Goal: Information Seeking & Learning: Learn about a topic

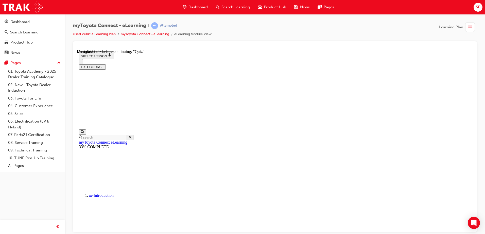
scroll to position [633, 0]
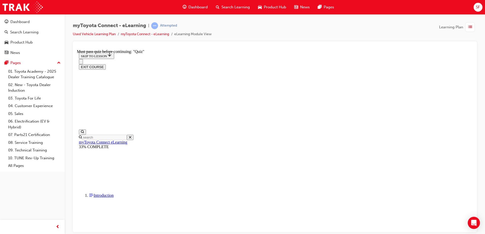
scroll to position [98, 0]
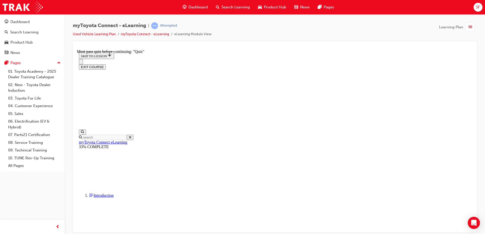
scroll to position [684, 0]
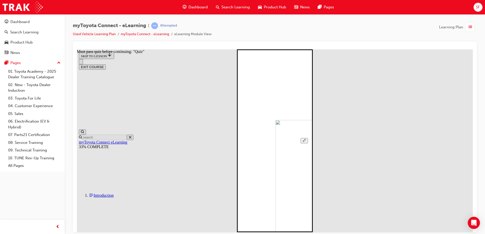
click at [308, 138] on button "Unzoom image" at bounding box center [303, 140] width 7 height 5
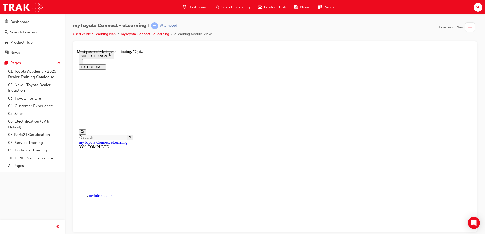
scroll to position [244, 0]
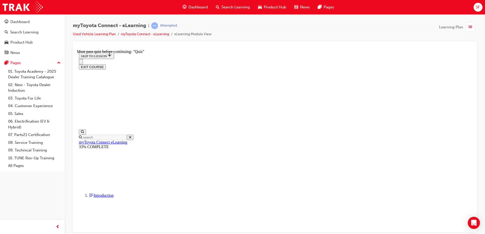
scroll to position [257, 0]
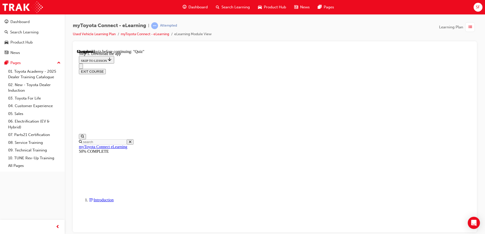
scroll to position [80, 0]
drag, startPoint x: 440, startPoint y: 119, endPoint x: 437, endPoint y: 119, distance: 3.9
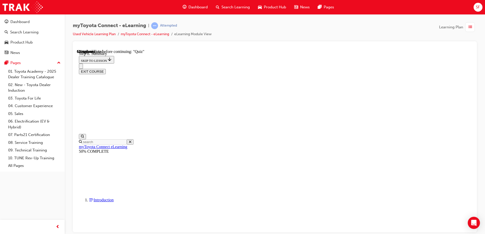
scroll to position [244, 0]
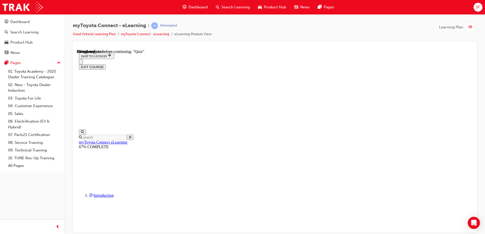
scroll to position [41, 0]
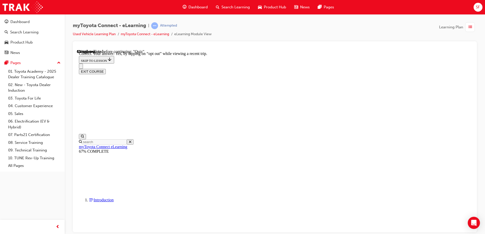
scroll to position [57, 0]
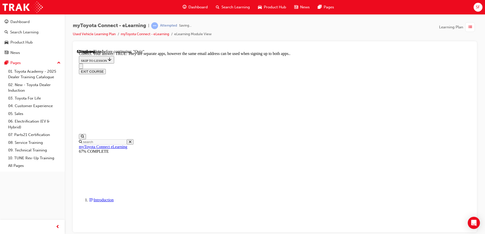
scroll to position [58, 0]
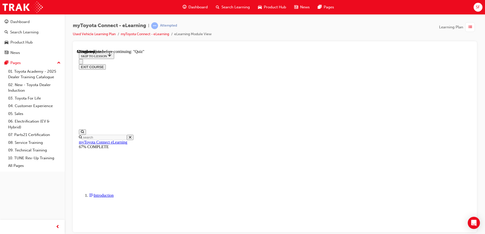
scroll to position [51, 0]
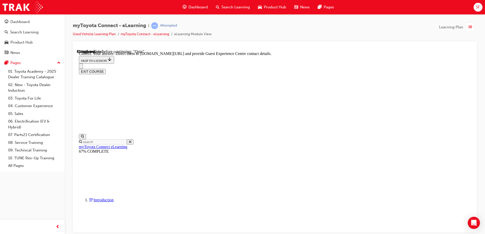
scroll to position [102, 0]
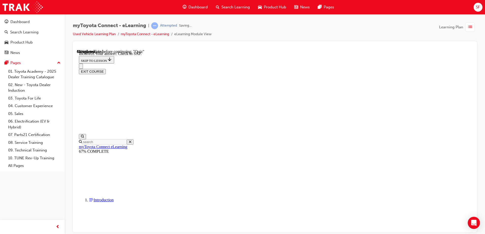
scroll to position [77, 0]
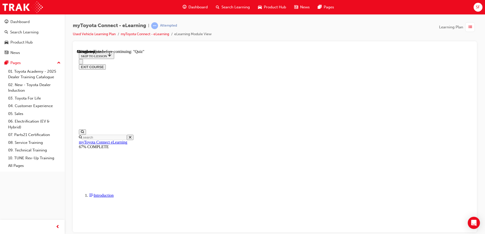
scroll to position [36, 0]
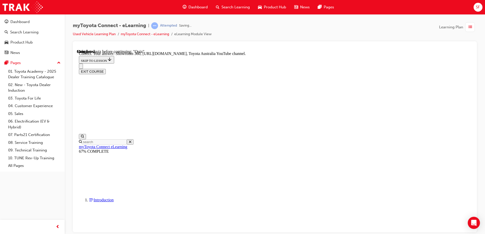
scroll to position [102, 0]
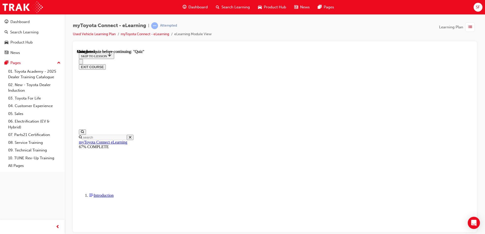
scroll to position [92, 0]
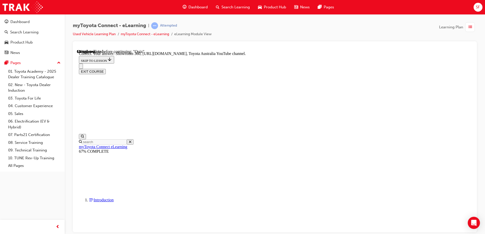
scroll to position [102, 0]
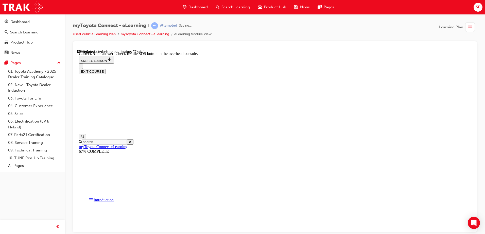
scroll to position [77, 0]
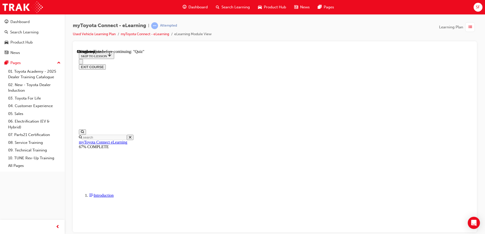
scroll to position [41, 0]
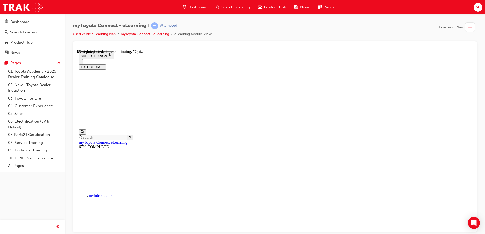
scroll to position [51, 0]
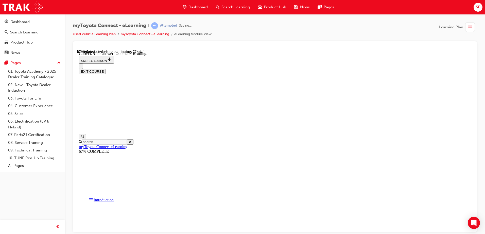
scroll to position [97, 0]
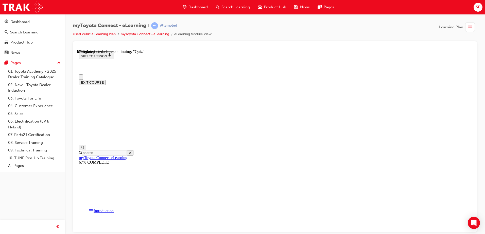
scroll to position [76, 0]
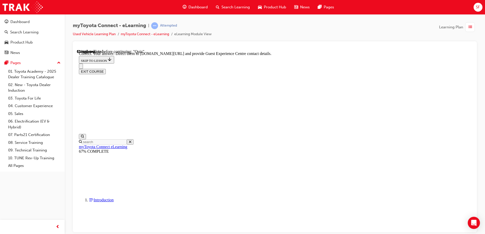
scroll to position [102, 0]
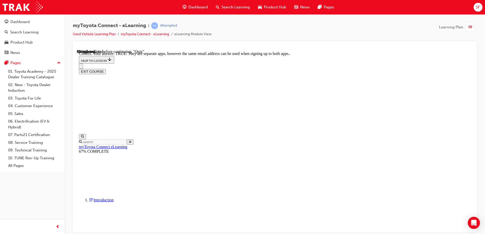
scroll to position [58, 0]
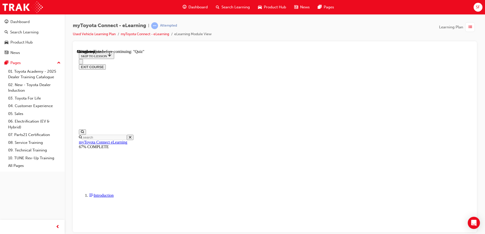
scroll to position [51, 0]
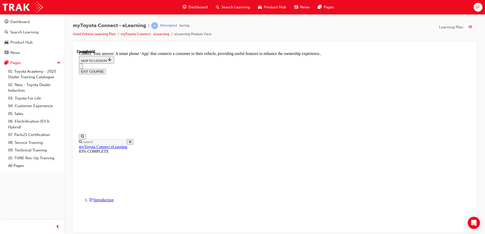
scroll to position [92, 0]
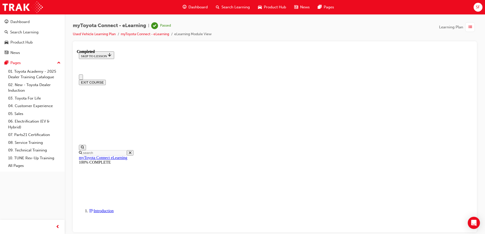
click at [106, 80] on button "EXIT COURSE" at bounding box center [92, 82] width 27 height 5
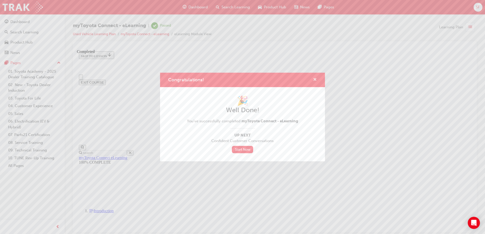
click at [315, 82] on button "Congratulations!" at bounding box center [315, 80] width 4 height 6
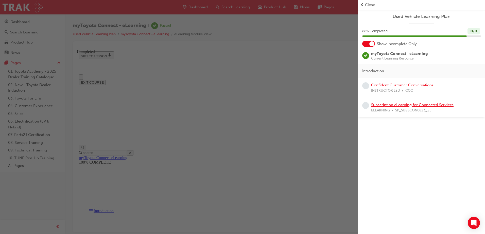
click at [420, 105] on link "Subscription eLearning for Connected Services" at bounding box center [412, 105] width 82 height 5
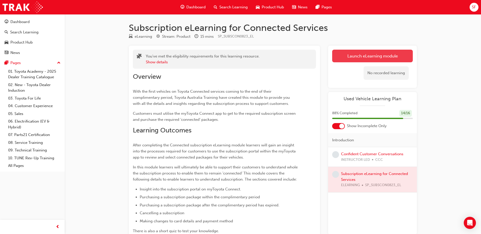
click at [353, 56] on link "Launch eLearning module" at bounding box center [372, 56] width 81 height 13
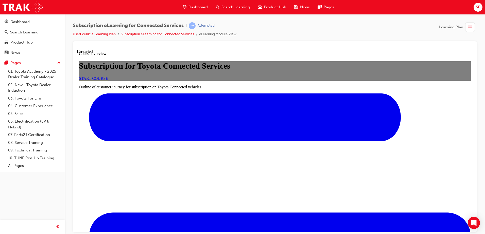
scroll to position [51, 0]
click at [108, 80] on span "START COURSE" at bounding box center [93, 78] width 29 height 4
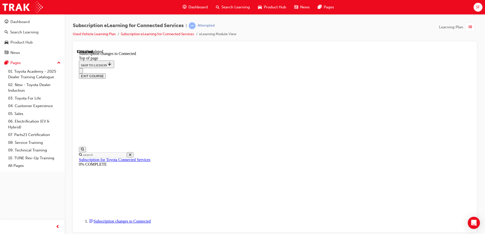
scroll to position [274, 0]
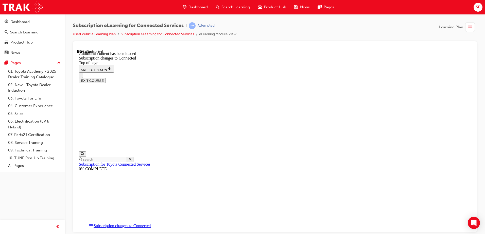
scroll to position [530, 0]
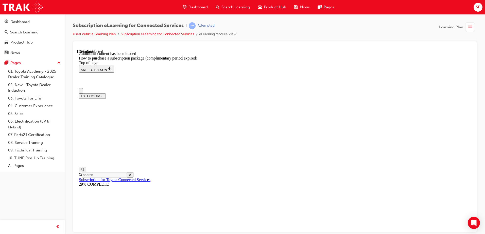
scroll to position [89, 0]
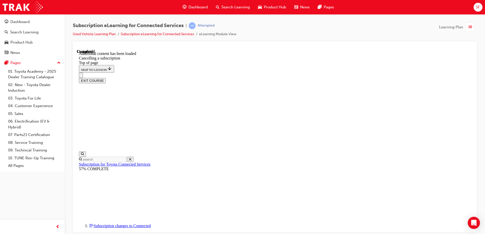
scroll to position [92, 0]
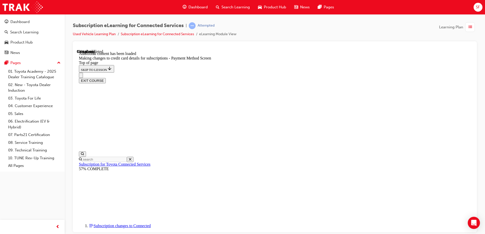
scroll to position [168, 0]
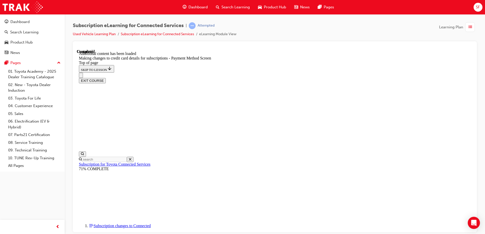
drag, startPoint x: 309, startPoint y: 100, endPoint x: 306, endPoint y: 100, distance: 3.1
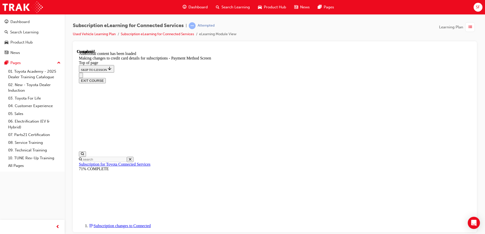
scroll to position [495, 0]
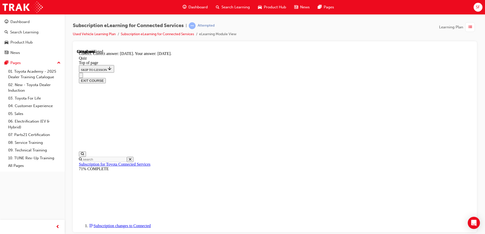
scroll to position [73, 0]
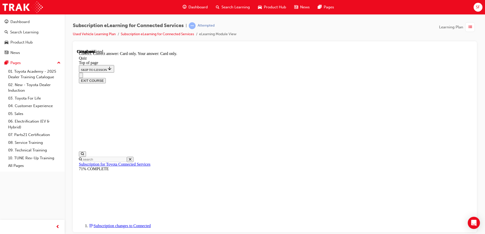
scroll to position [64, 0]
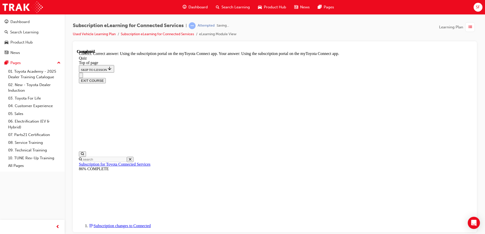
scroll to position [64, 0]
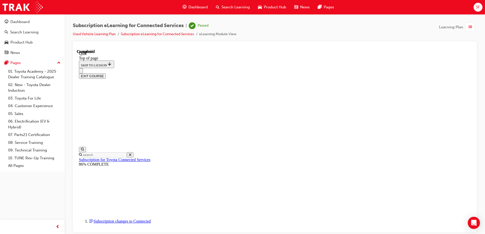
scroll to position [92, 0]
click at [106, 73] on button "EXIT COURSE" at bounding box center [92, 75] width 27 height 5
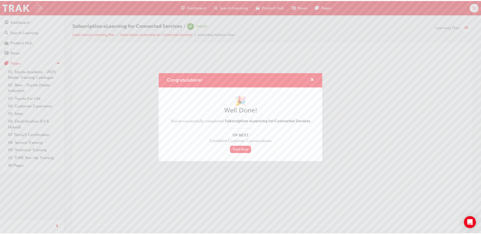
scroll to position [0, 0]
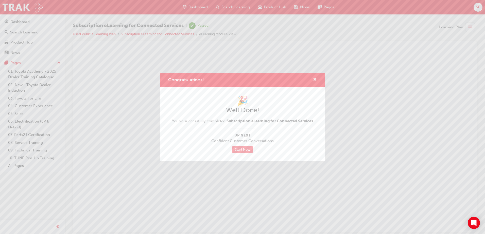
click at [241, 149] on link "Start Now" at bounding box center [242, 149] width 21 height 7
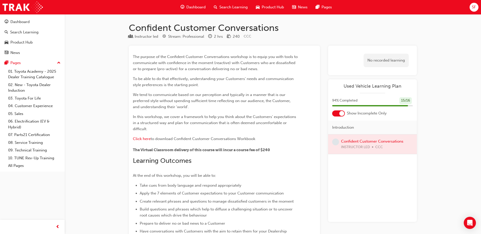
click at [201, 8] on span "Dashboard" at bounding box center [195, 7] width 19 height 6
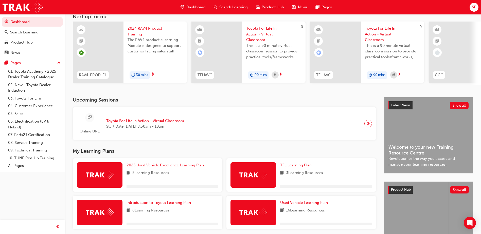
scroll to position [69, 0]
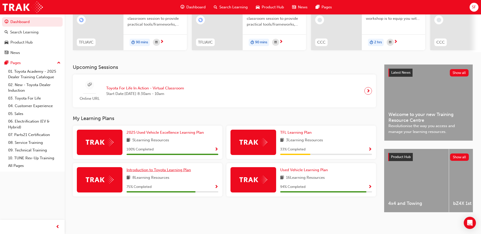
click at [165, 168] on span "Introduction to Toyota Learning Plan" at bounding box center [158, 170] width 64 height 5
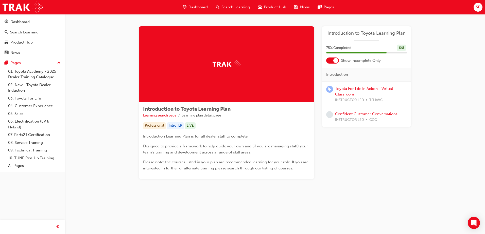
click at [201, 7] on span "Dashboard" at bounding box center [197, 7] width 19 height 6
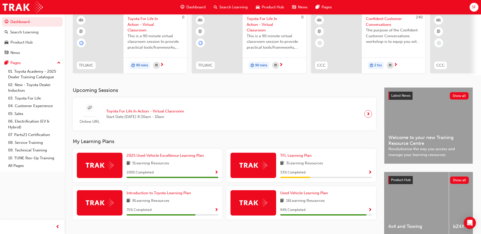
scroll to position [69, 0]
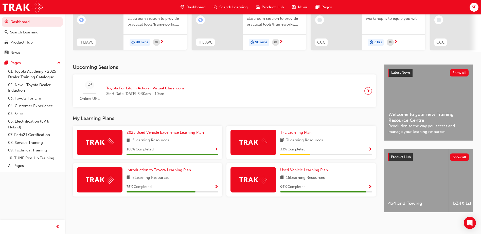
click at [302, 130] on span "TFL Learning Plan" at bounding box center [295, 132] width 31 height 5
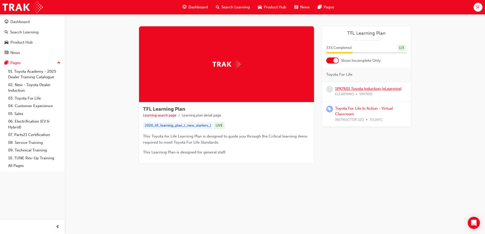
click at [372, 88] on link "SPK7601 Toyota Induction (eLearning)" at bounding box center [368, 88] width 67 height 5
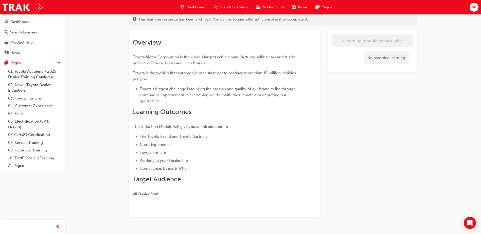
scroll to position [45, 0]
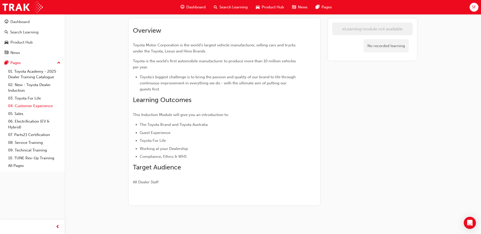
click at [35, 104] on link "04. Customer Experience" at bounding box center [34, 106] width 57 height 8
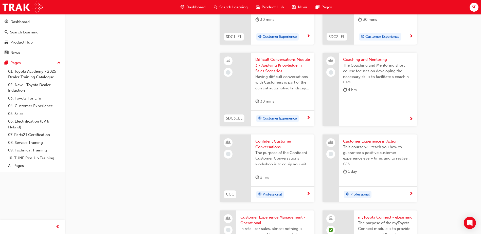
scroll to position [558, 0]
click at [279, 68] on span "Difficult Conversations Module 3 - Applying Knowledge in Sales Scenarios" at bounding box center [282, 65] width 55 height 17
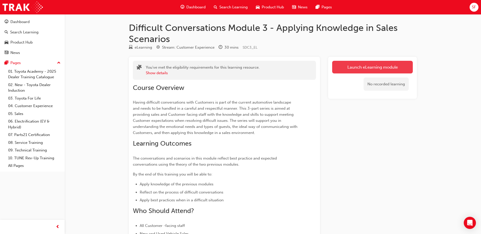
click at [373, 68] on link "Launch eLearning module" at bounding box center [372, 67] width 81 height 13
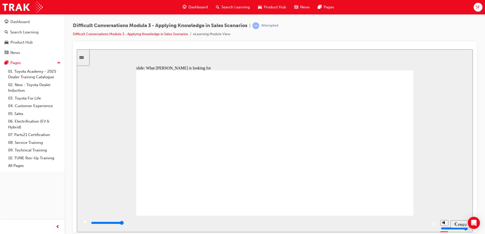
drag, startPoint x: 363, startPoint y: 154, endPoint x: 366, endPoint y: 157, distance: 3.2
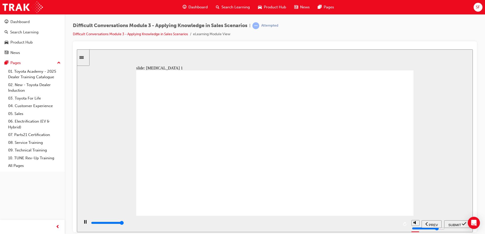
type input "24800"
radio input "true"
click at [460, 223] on span "SUBMIT" at bounding box center [454, 225] width 13 height 4
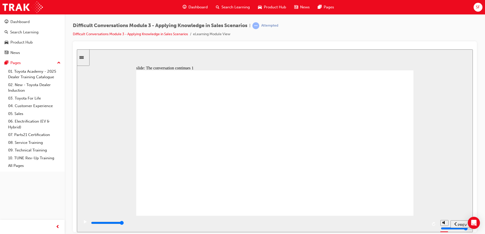
type input "10200"
radio input "true"
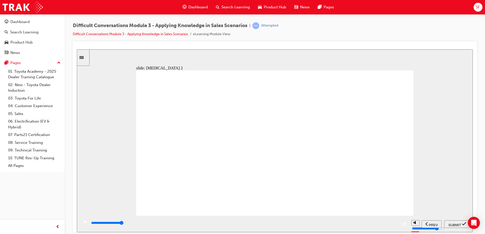
click at [452, 224] on span "SUBMIT" at bounding box center [454, 225] width 13 height 4
click at [84, 223] on icon "play/pause" at bounding box center [85, 222] width 2 height 4
click at [84, 223] on icon "play/pause" at bounding box center [85, 221] width 3 height 3
click at [84, 224] on rect "play/pause" at bounding box center [84, 222] width 1 height 4
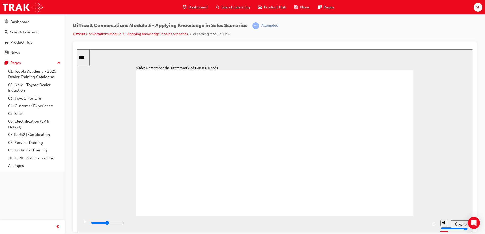
click at [84, 223] on icon "play/pause" at bounding box center [85, 221] width 3 height 3
click at [84, 224] on rect "play/pause" at bounding box center [84, 222] width 1 height 4
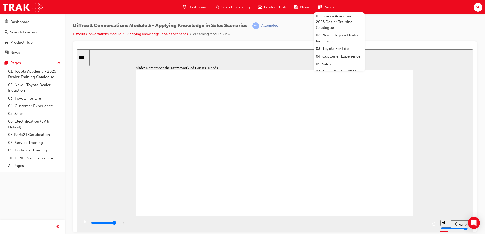
click at [85, 223] on icon "play/pause" at bounding box center [85, 221] width 3 height 3
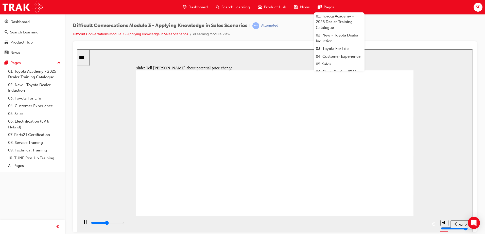
click at [84, 224] on icon "play/pause" at bounding box center [85, 222] width 2 height 4
click at [84, 223] on icon "play/pause" at bounding box center [85, 221] width 3 height 3
type input "14500"
